Goal: Information Seeking & Learning: Check status

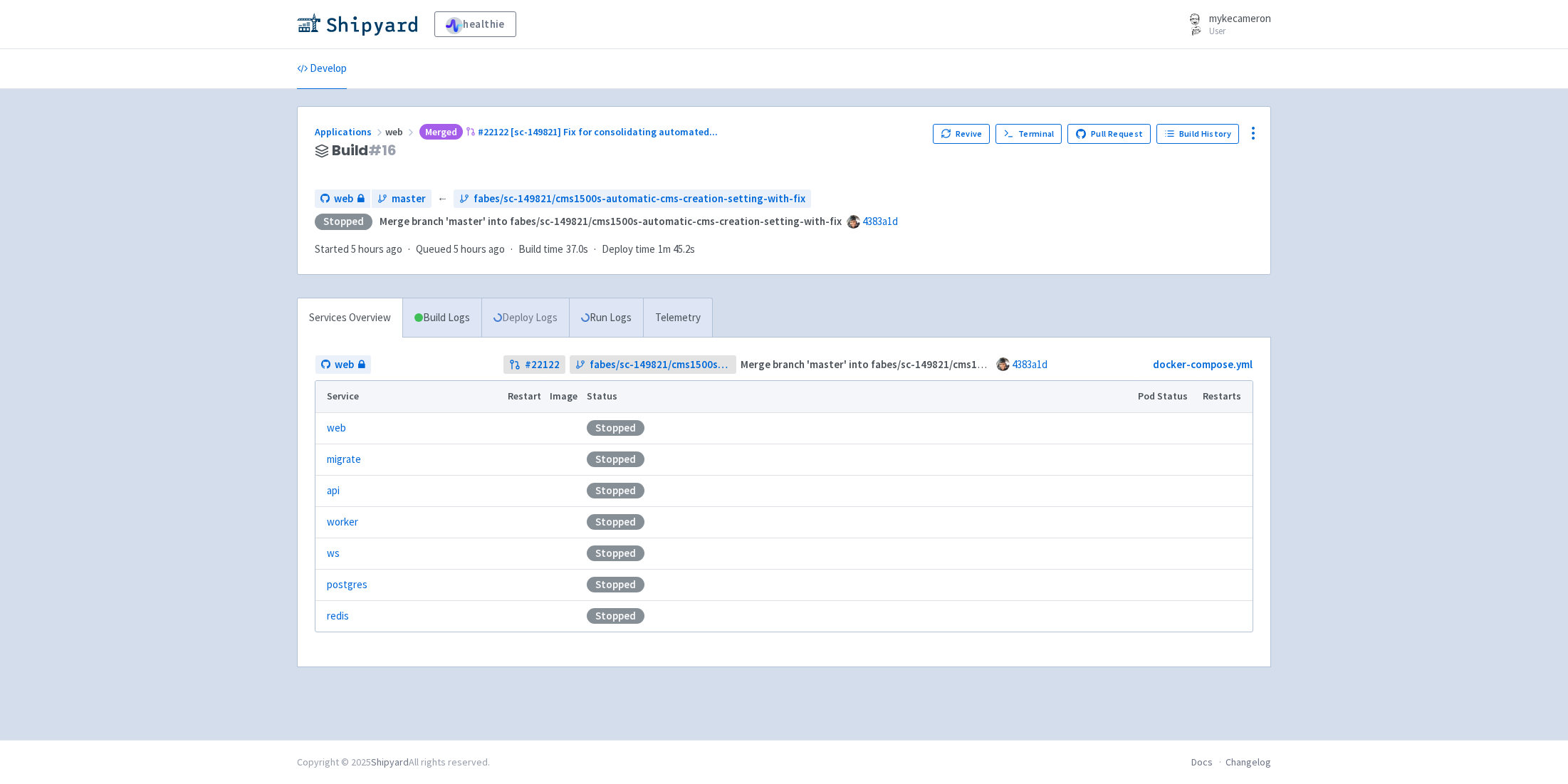
click at [531, 309] on link "Deploy Logs" at bounding box center [525, 318] width 88 height 39
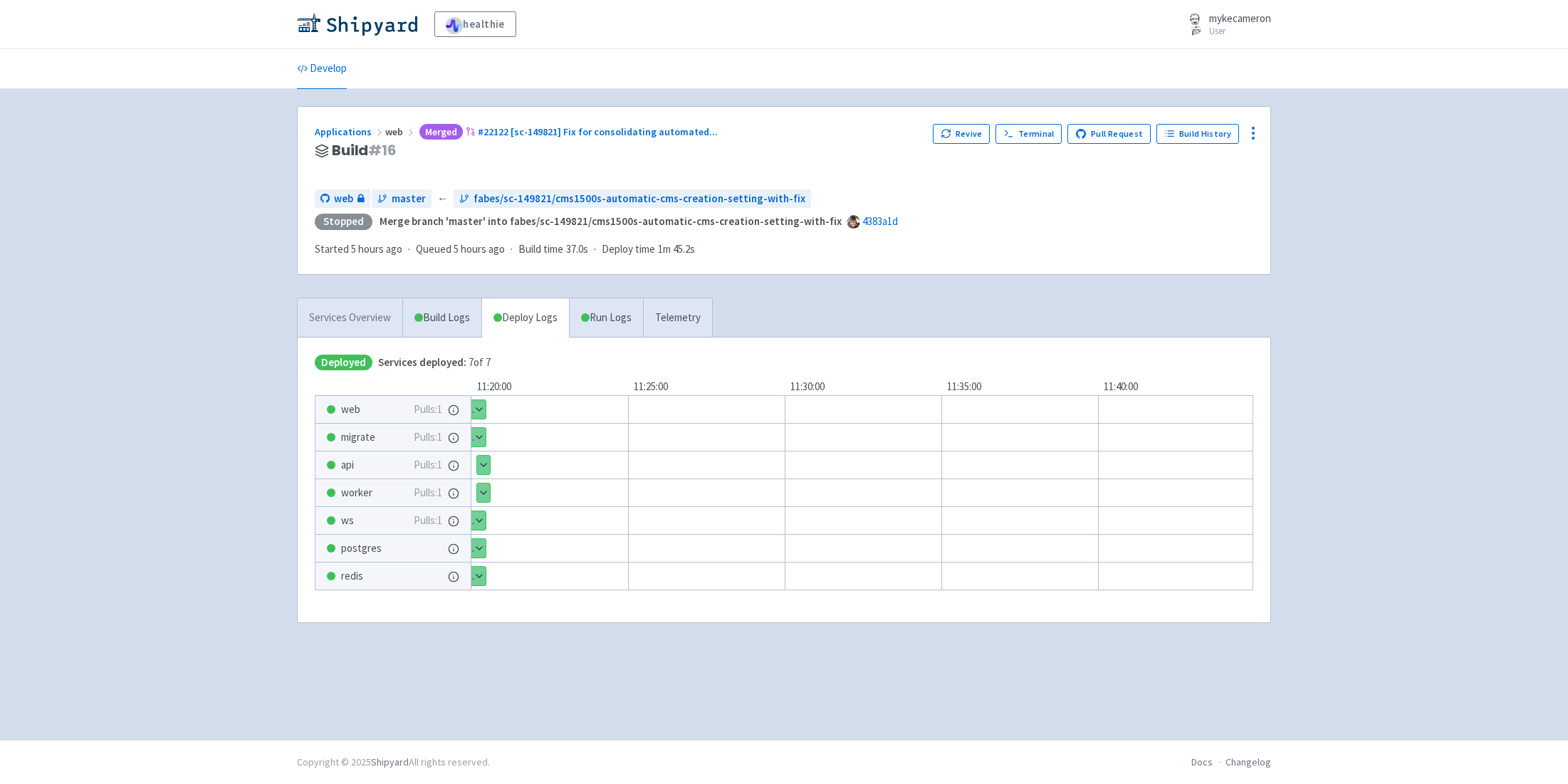
click at [341, 303] on link "Services Overview" at bounding box center [350, 318] width 104 height 39
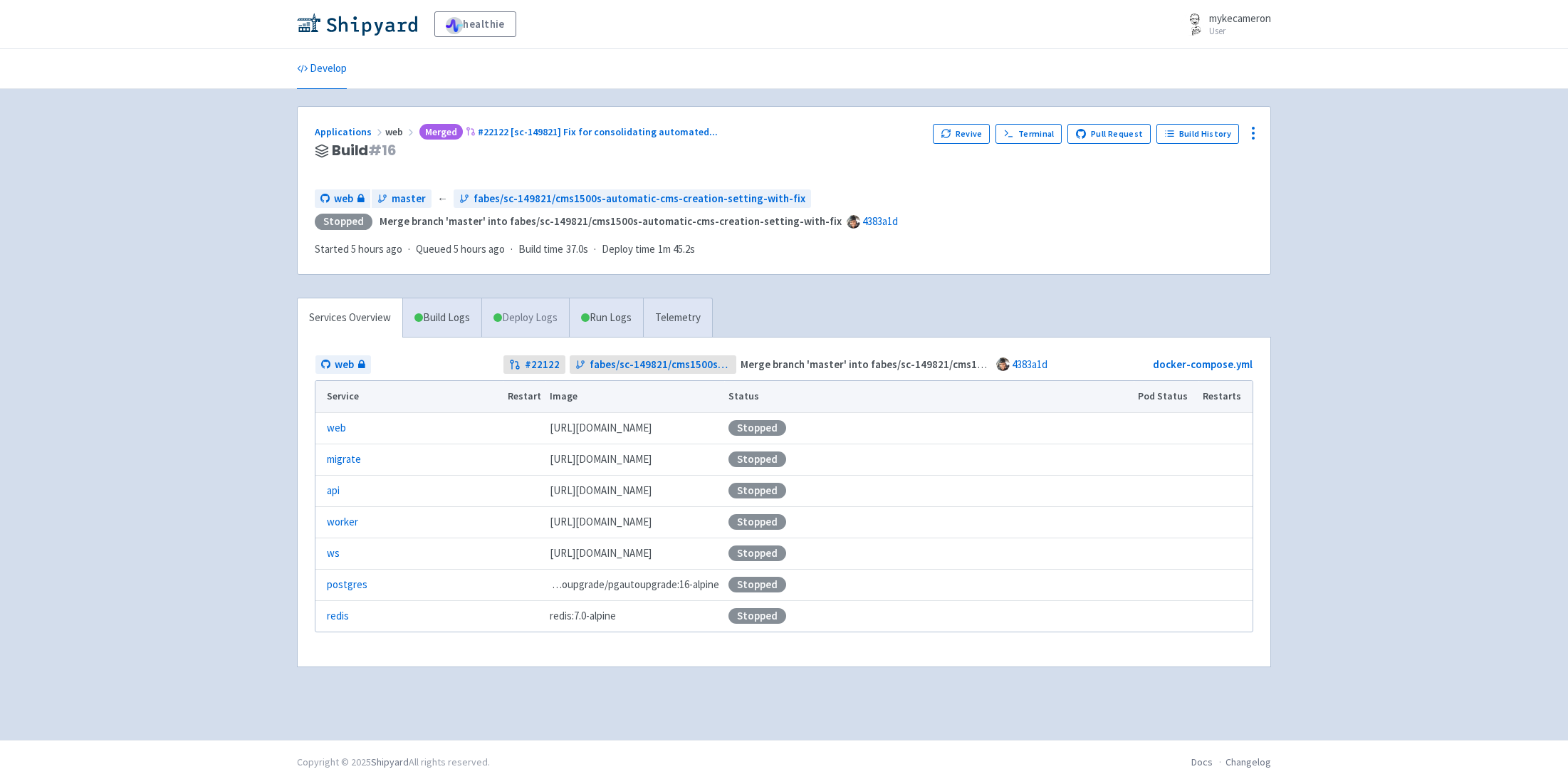
click at [513, 316] on link "Deploy Logs" at bounding box center [525, 318] width 88 height 39
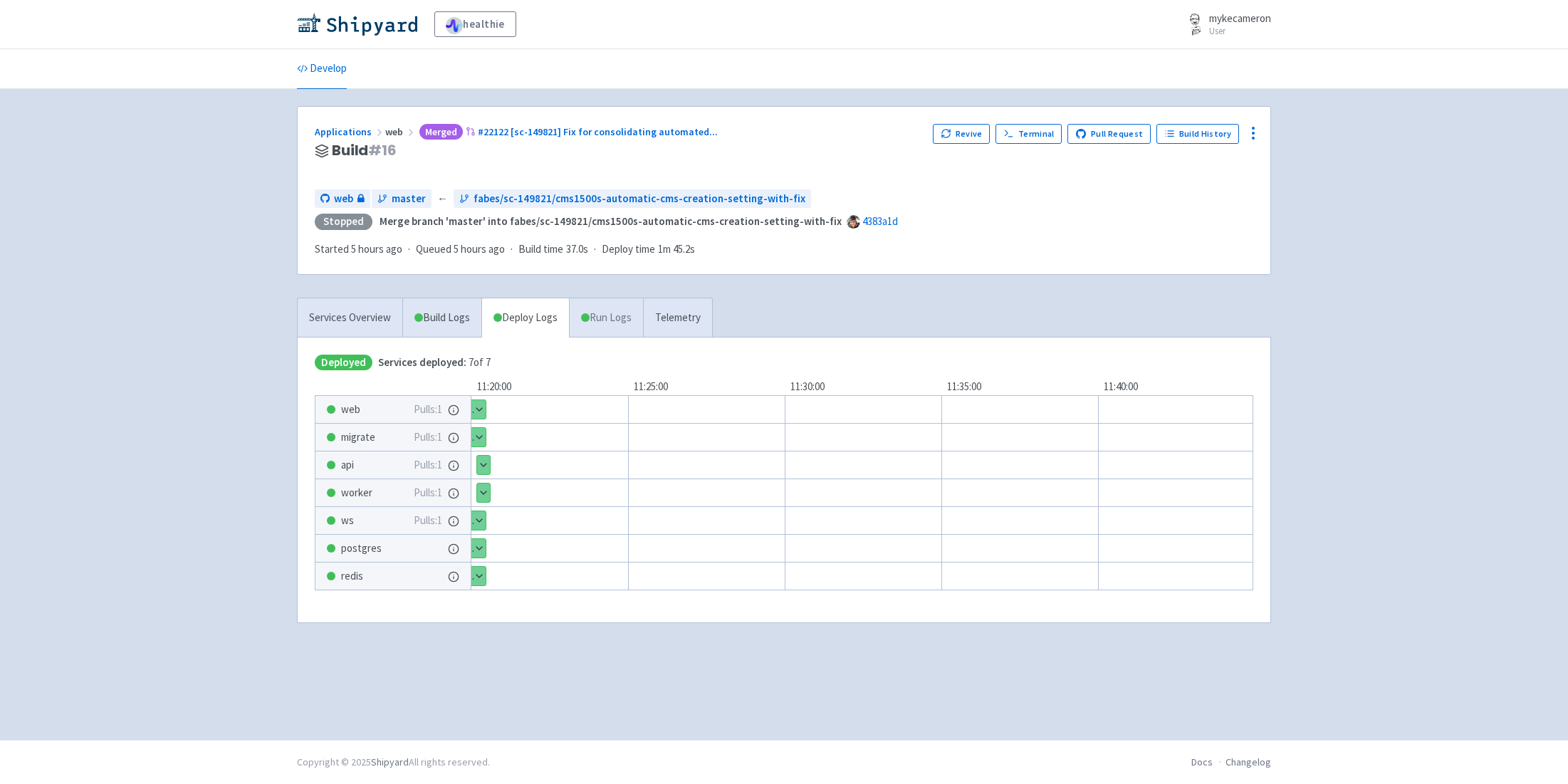
click at [615, 316] on link "Run Logs" at bounding box center [605, 318] width 74 height 39
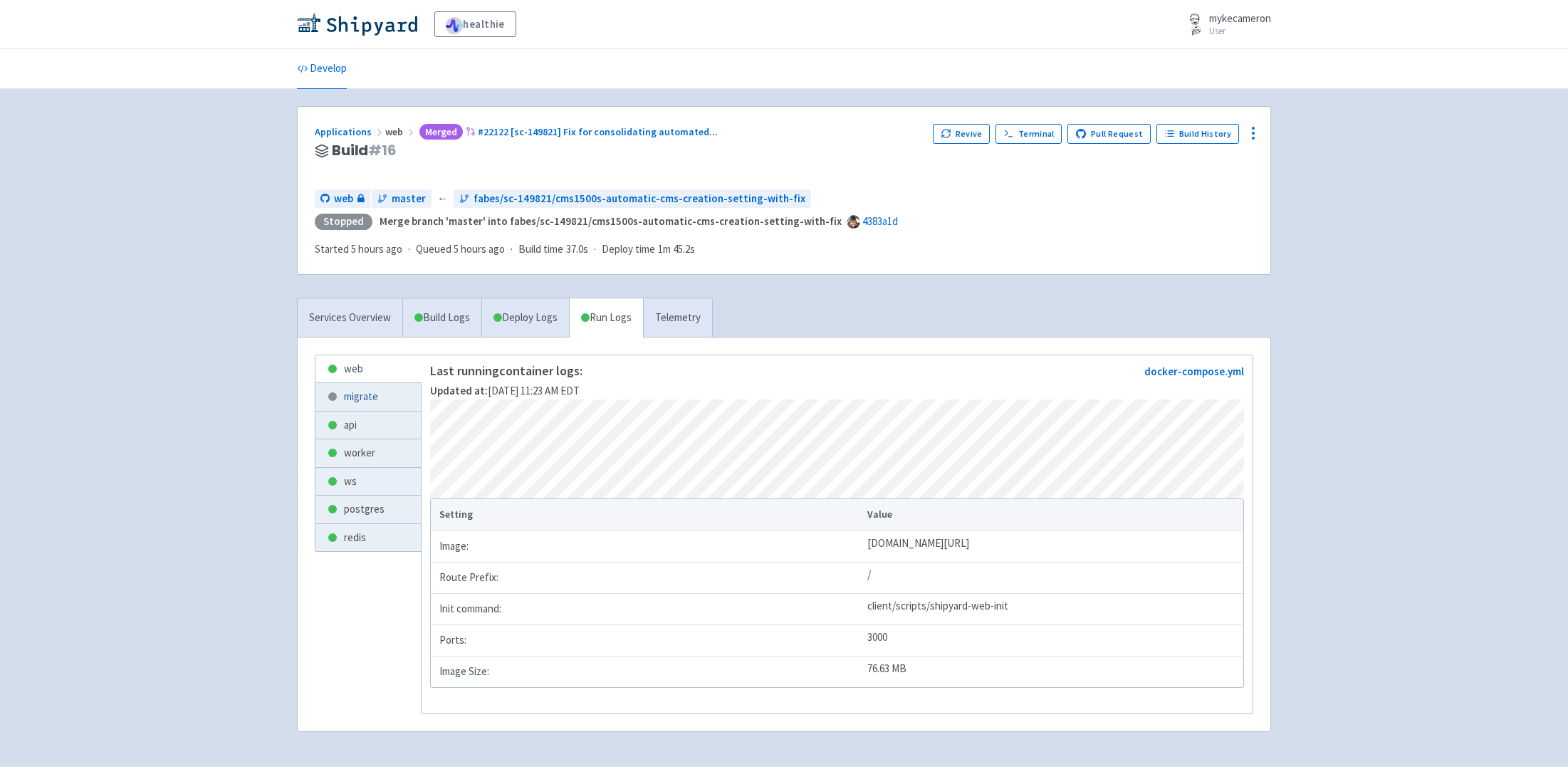
click at [363, 400] on link "migrate" at bounding box center [368, 397] width 105 height 28
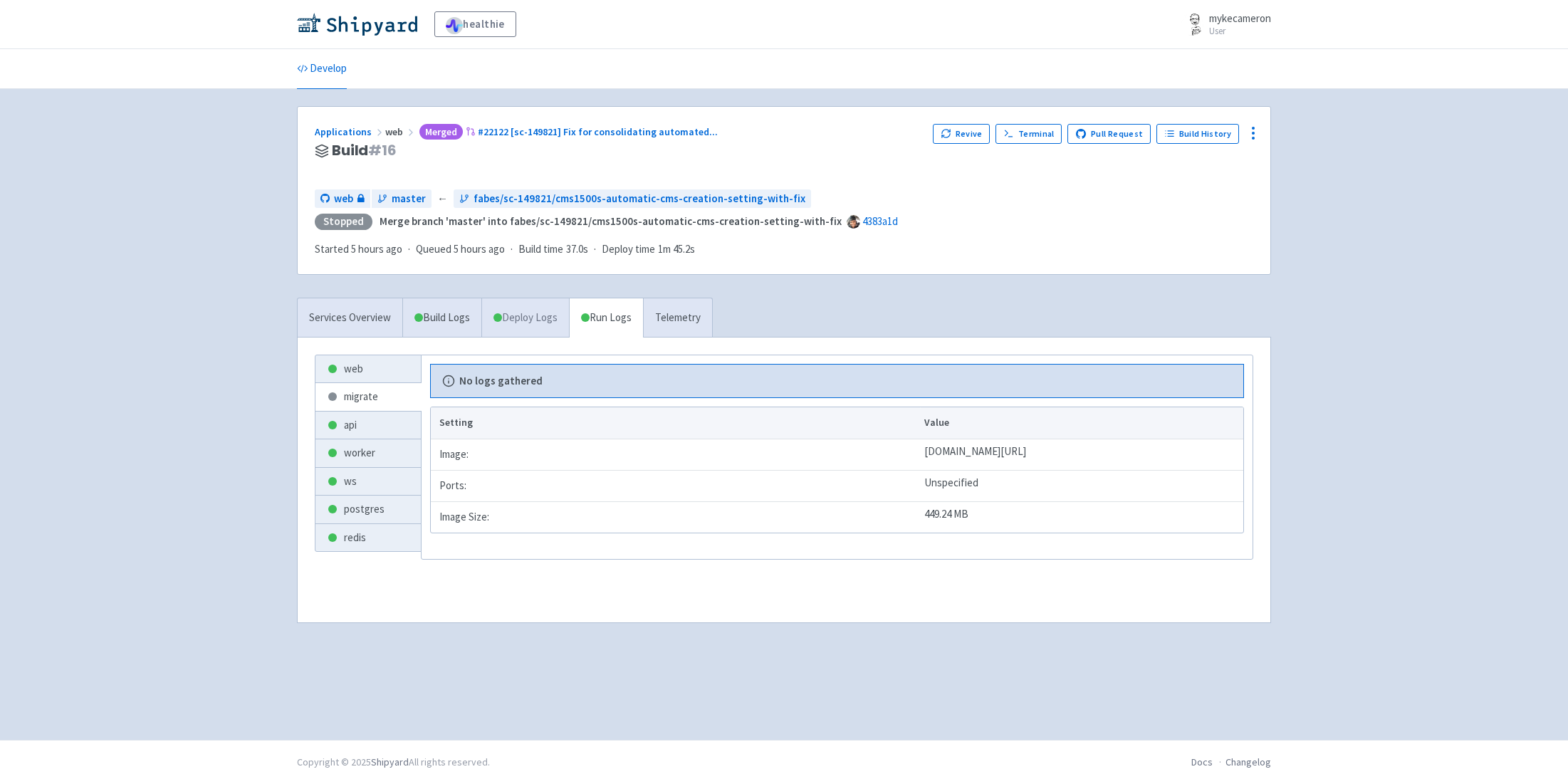
click at [546, 326] on link "Deploy Logs" at bounding box center [525, 318] width 88 height 39
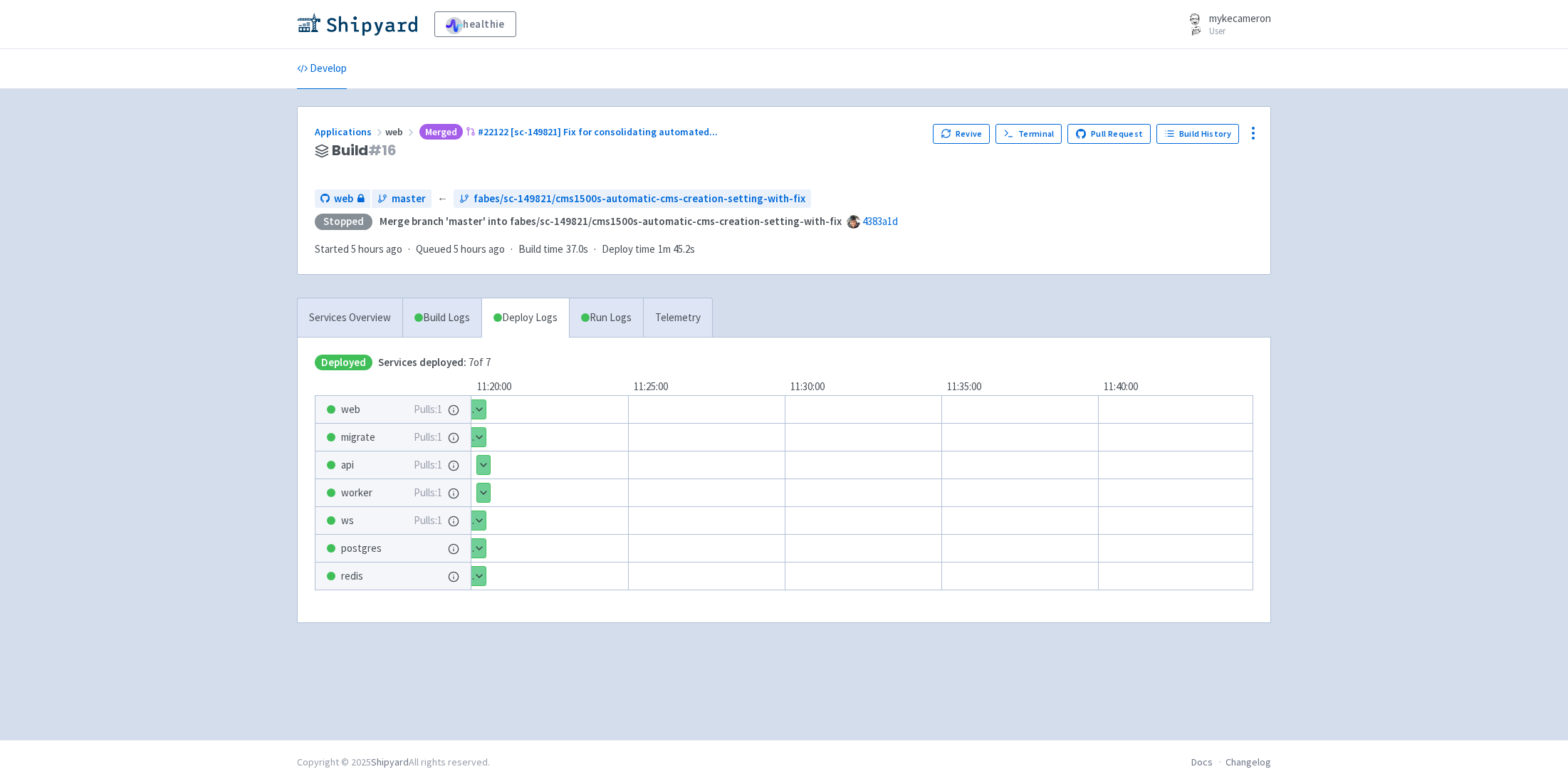
click at [482, 437] on button "Show details" at bounding box center [475, 437] width 20 height 19
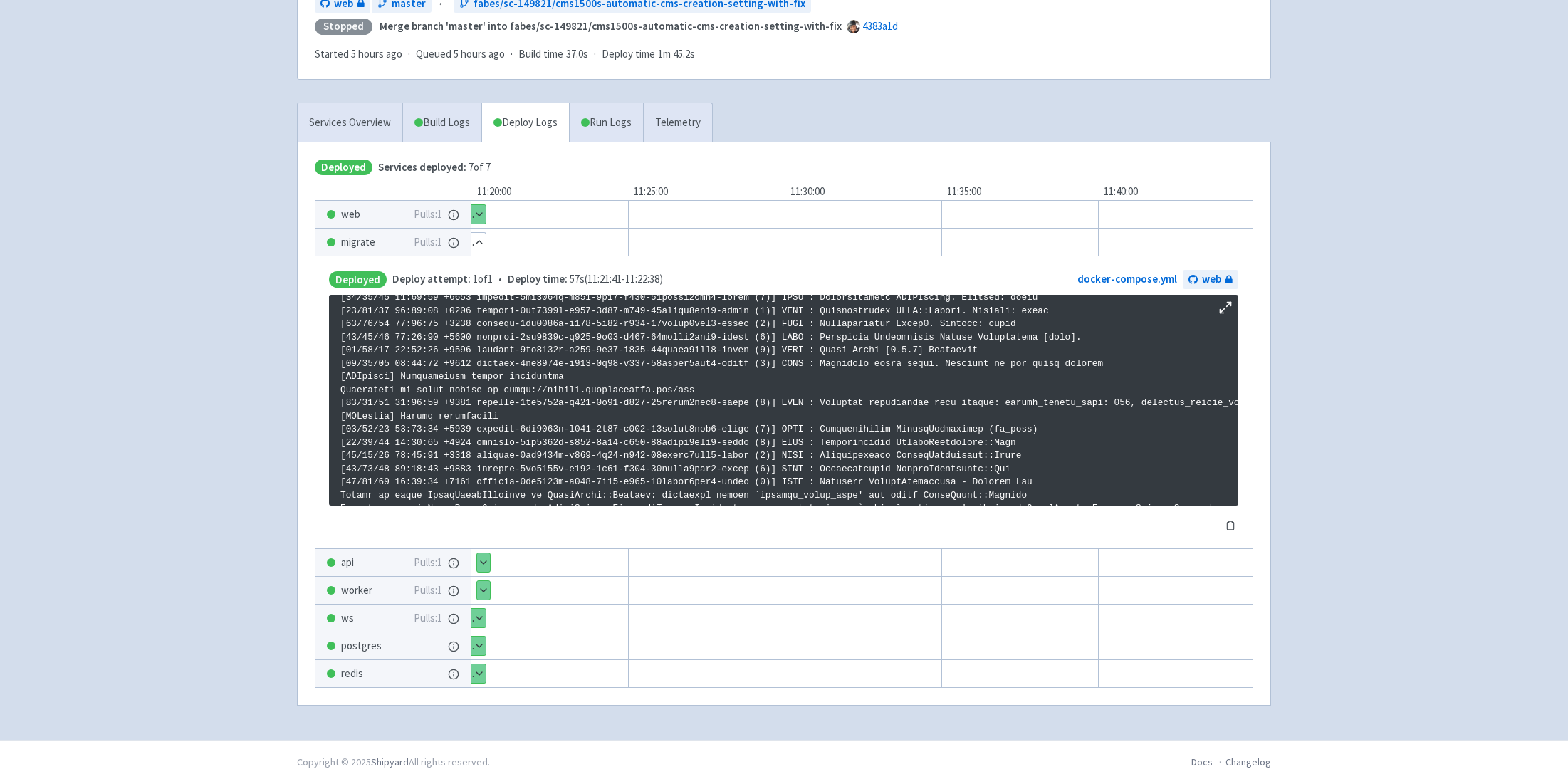
scroll to position [173, 0]
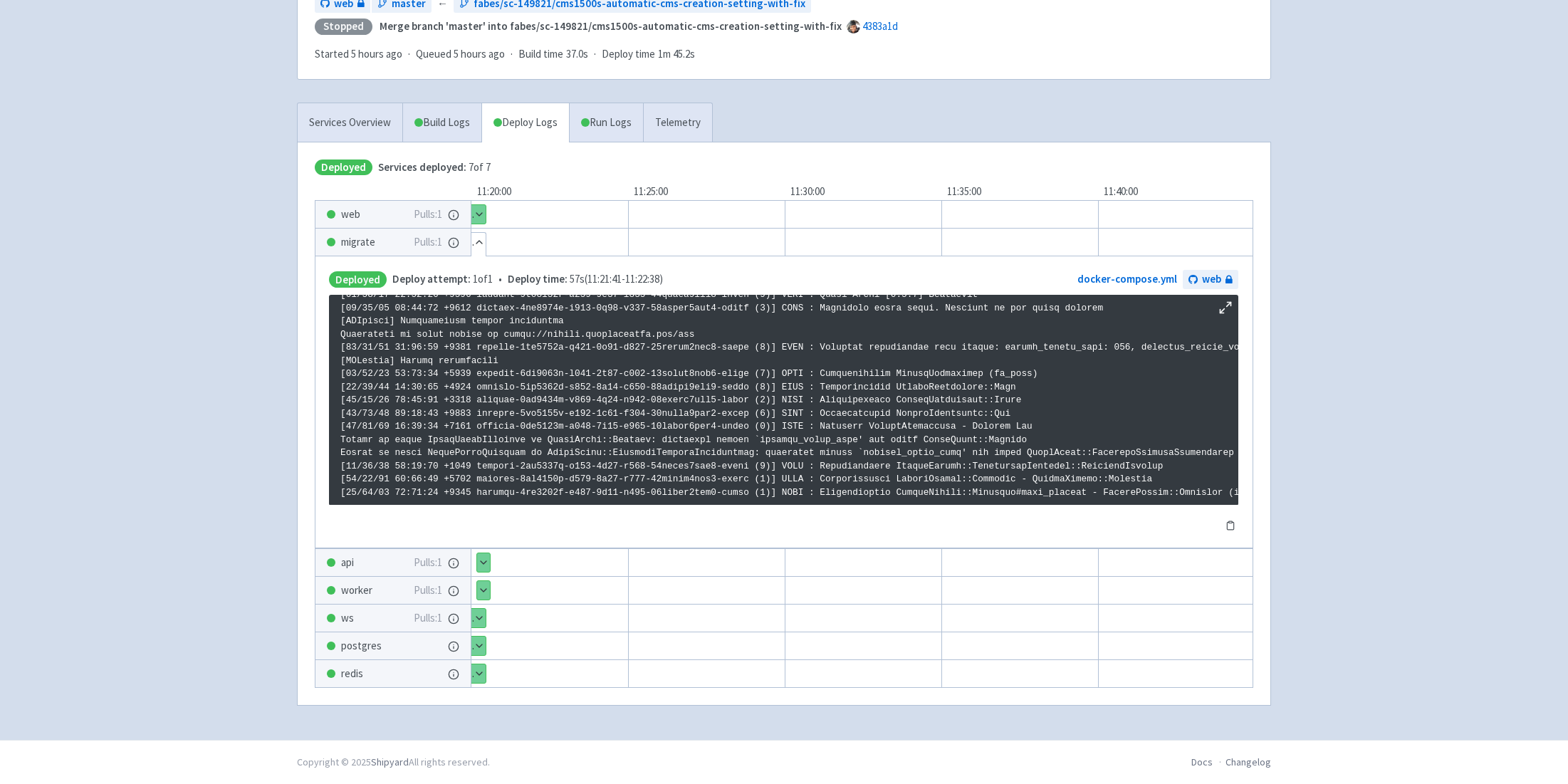
click at [483, 557] on button "Show details" at bounding box center [484, 562] width 13 height 19
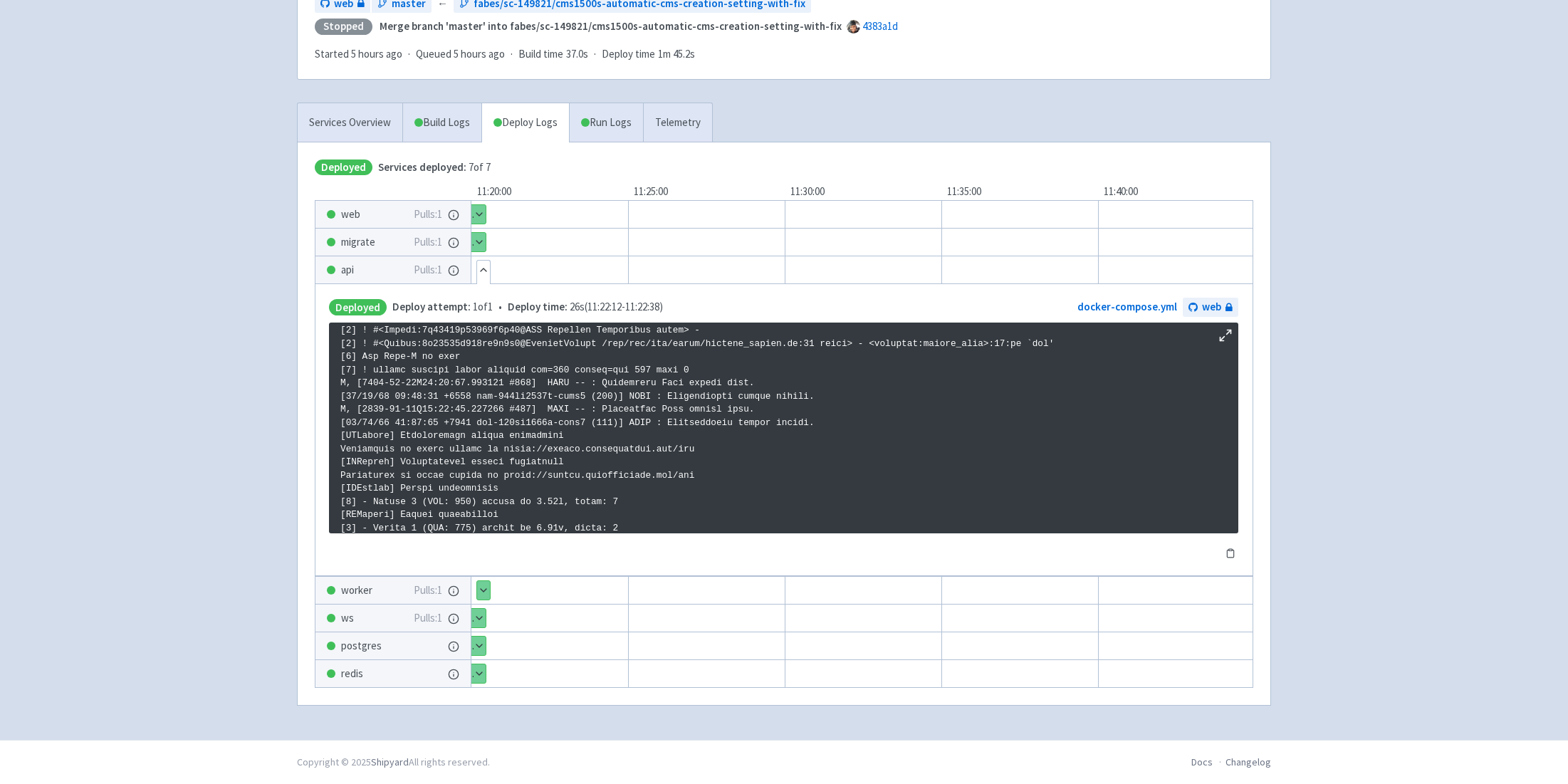
scroll to position [1476, 0]
click at [480, 640] on button "Show details" at bounding box center [475, 646] width 20 height 19
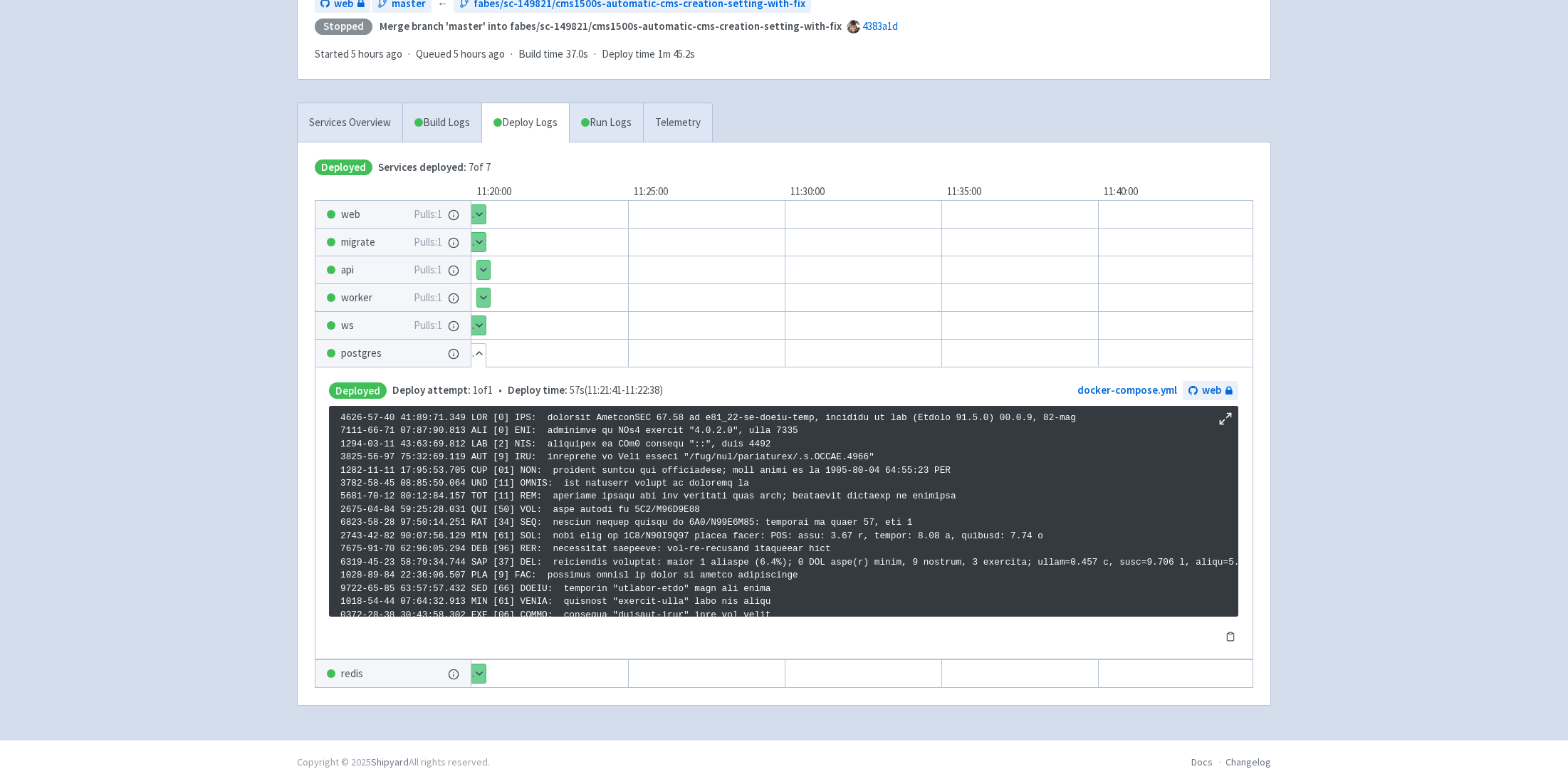
click at [481, 233] on button "Show details" at bounding box center [475, 242] width 20 height 19
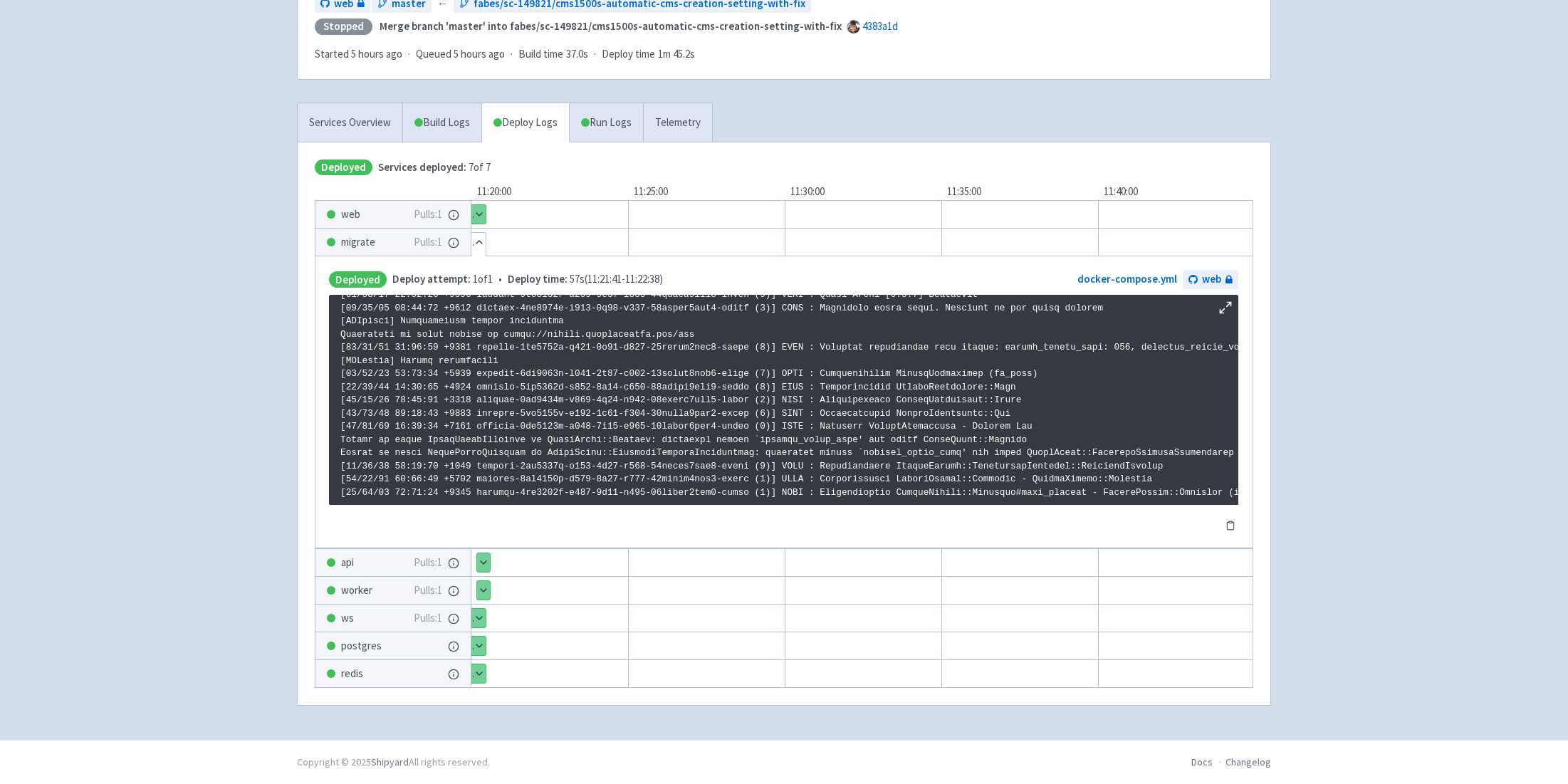
scroll to position [173, 0]
click at [483, 215] on button "Show details" at bounding box center [475, 214] width 20 height 19
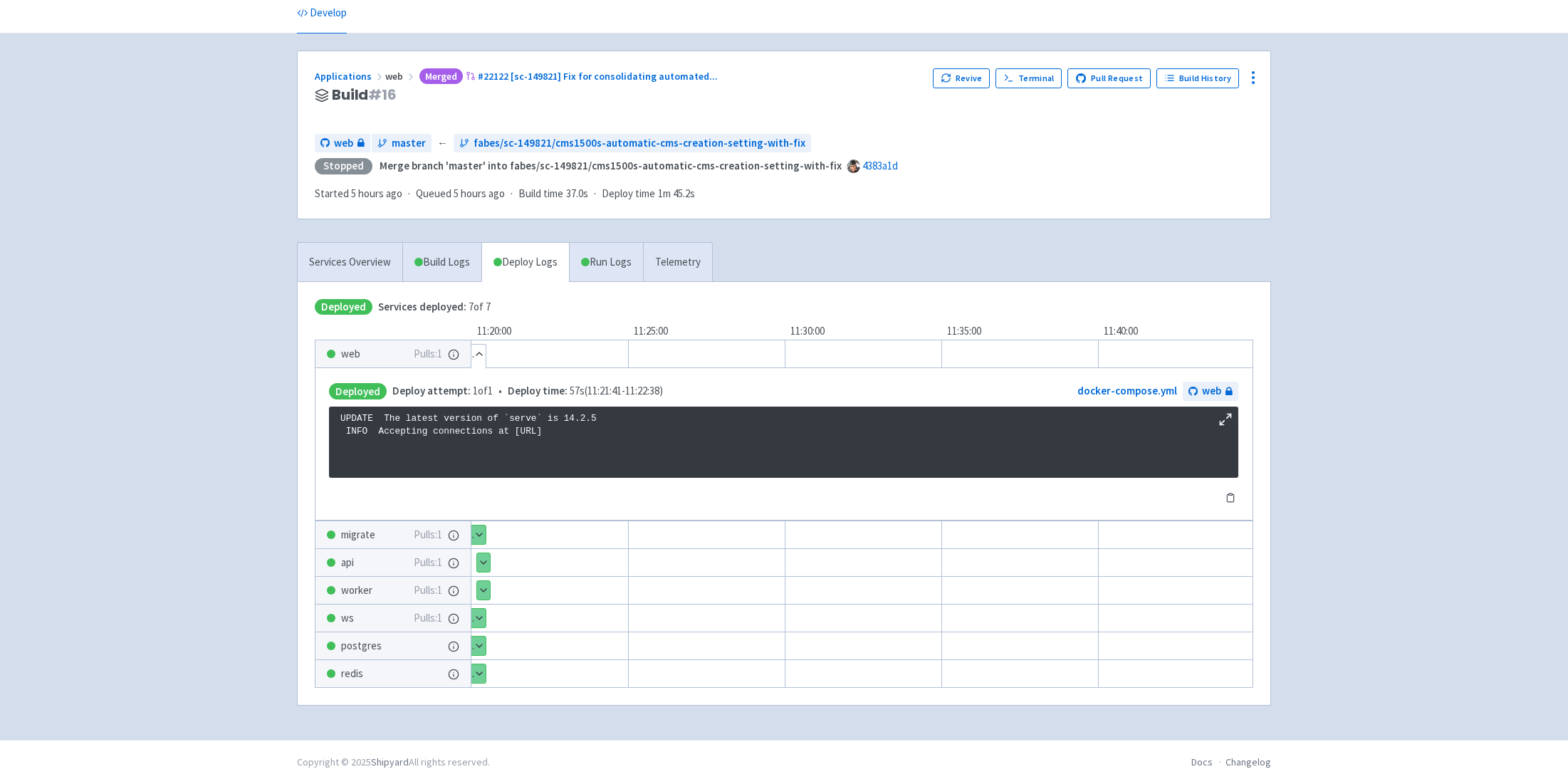
click at [484, 581] on button "Show details" at bounding box center [484, 590] width 13 height 19
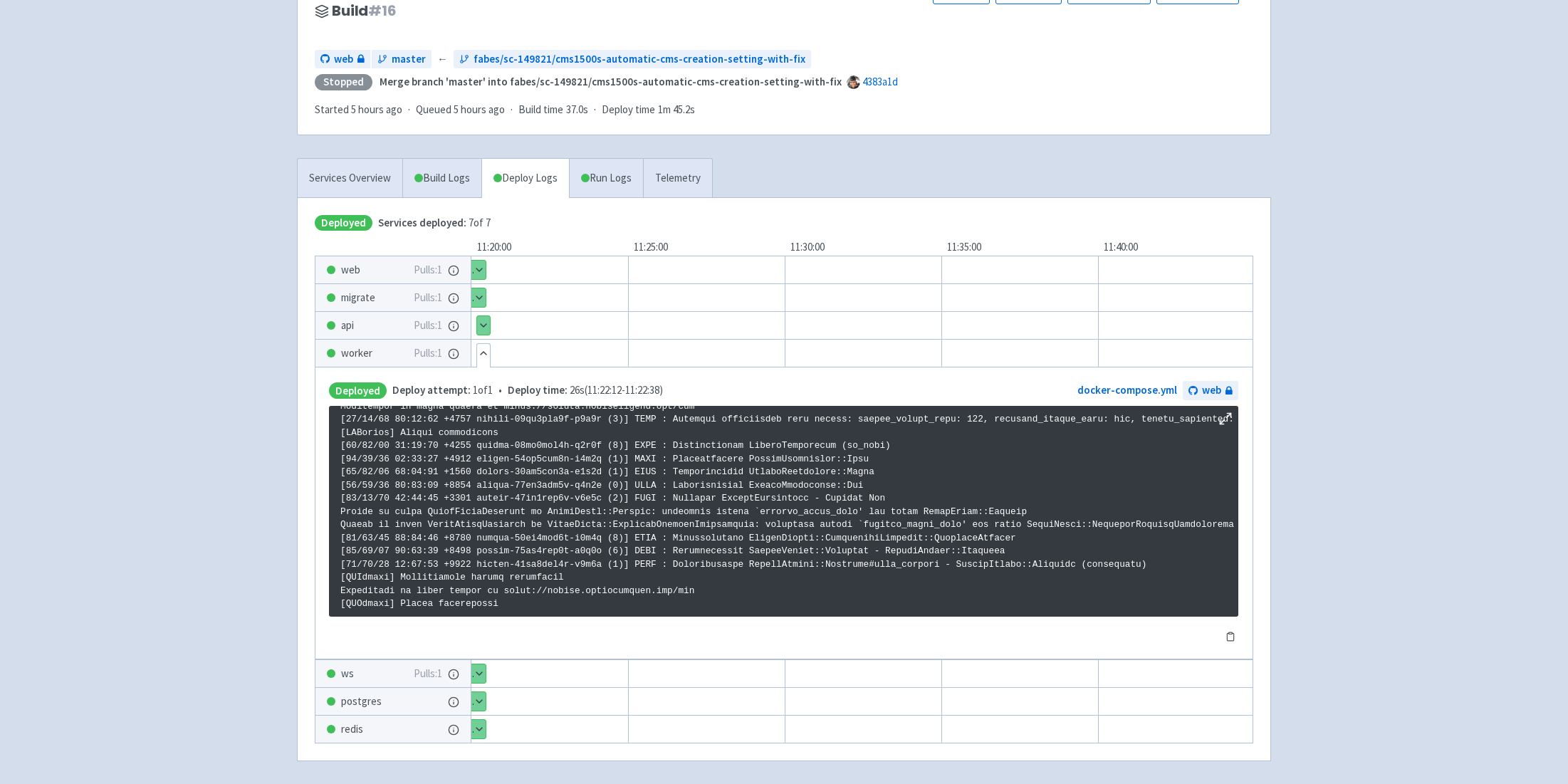
scroll to position [150, 0]
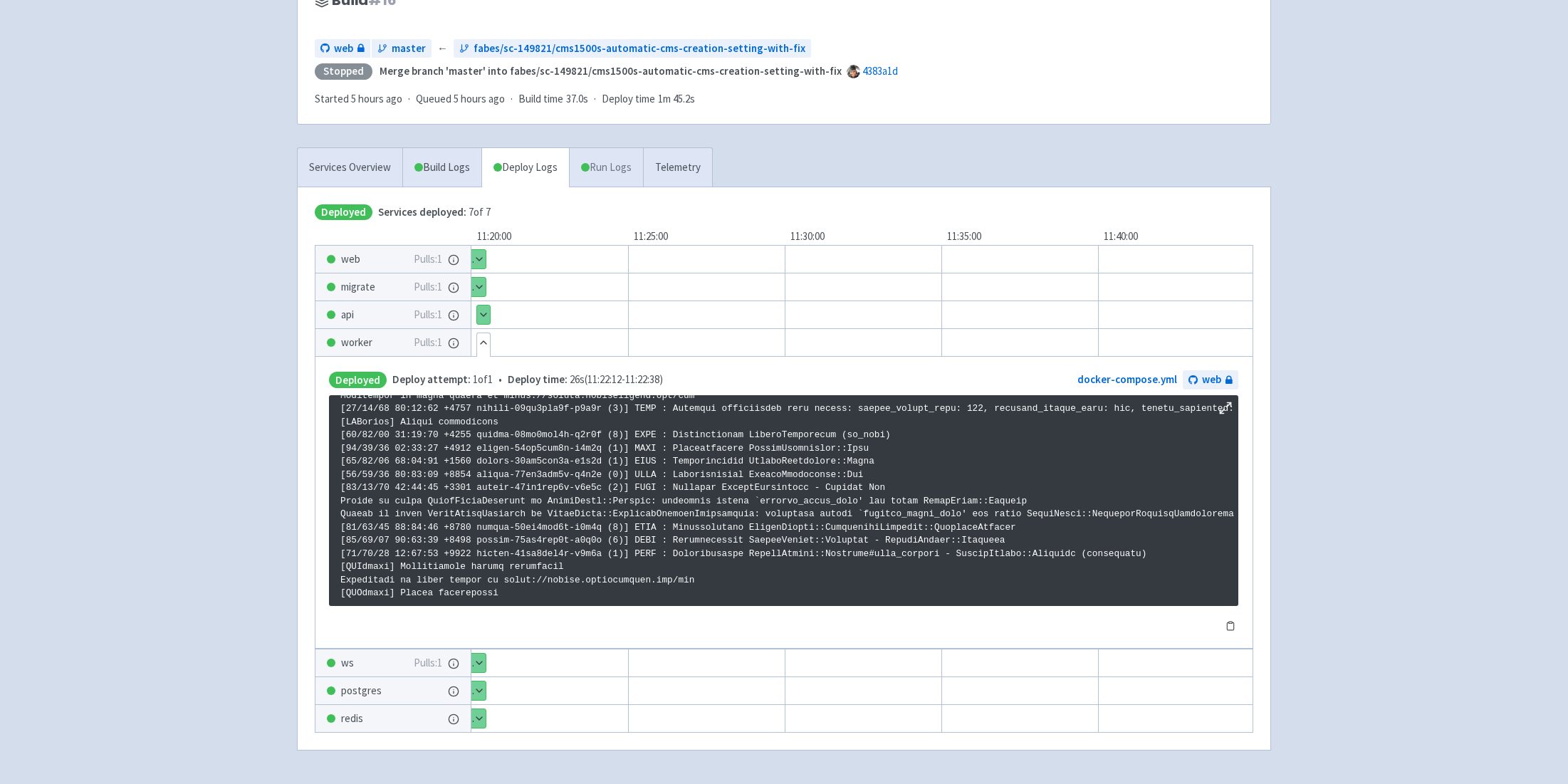
click at [604, 166] on link "Run Logs" at bounding box center [605, 168] width 74 height 39
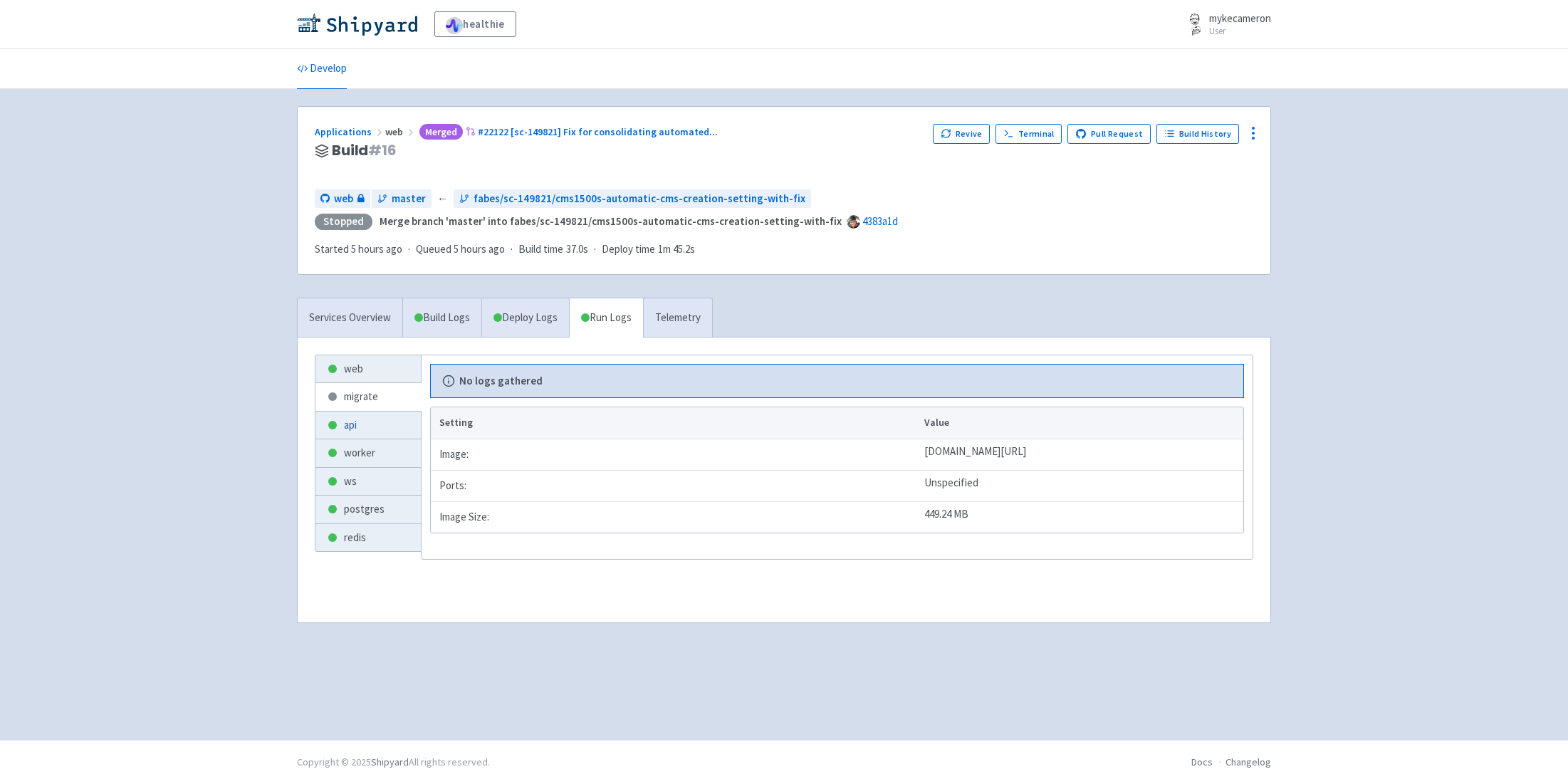
click at [382, 422] on link "api" at bounding box center [368, 425] width 105 height 28
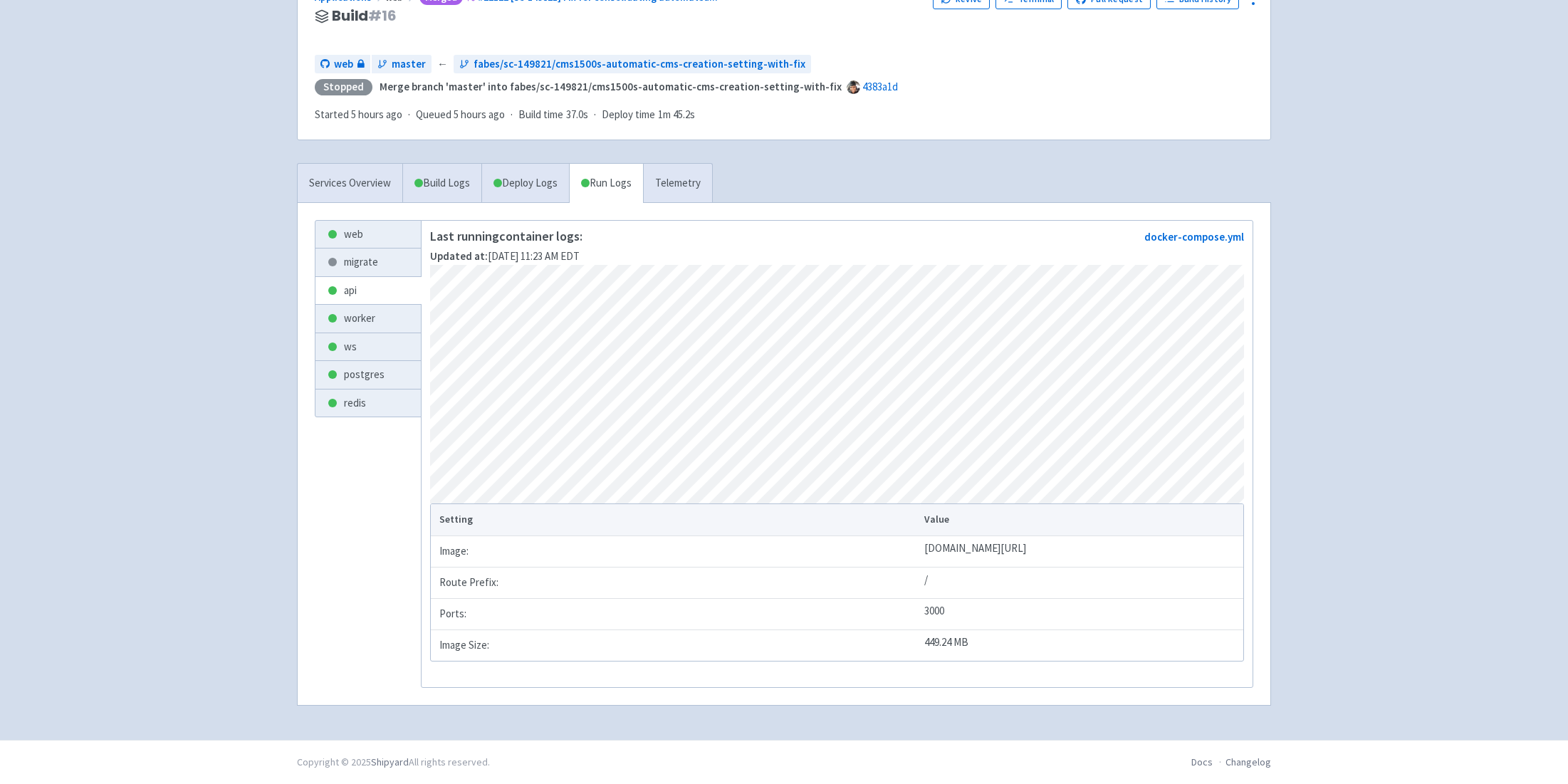
scroll to position [140, 0]
